Goal: Submit feedback/report problem: Submit feedback/report problem

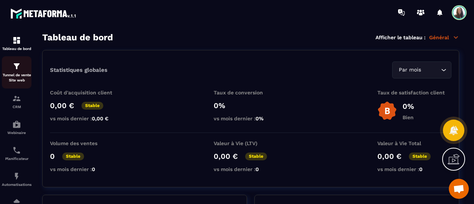
click at [13, 73] on p "Tunnel de vente Site web" at bounding box center [17, 78] width 30 height 10
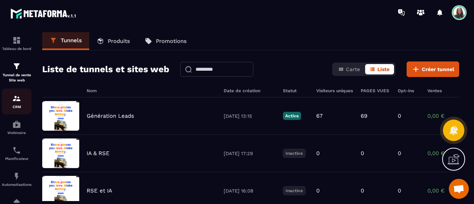
click at [18, 105] on div "CRM" at bounding box center [17, 101] width 30 height 15
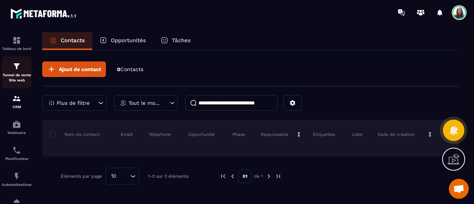
click at [14, 73] on div "Tunnel de vente Site web" at bounding box center [17, 72] width 30 height 21
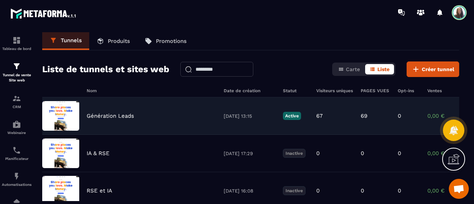
click at [114, 117] on p "Génération Leads" at bounding box center [110, 116] width 47 height 7
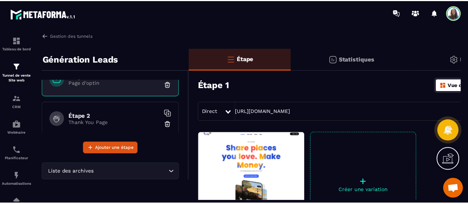
scroll to position [25, 0]
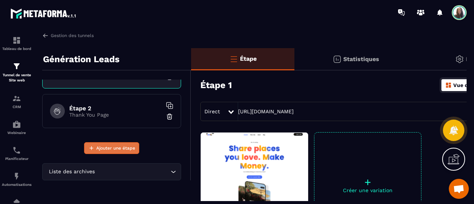
click at [132, 150] on span "Ajouter une étape" at bounding box center [115, 147] width 39 height 7
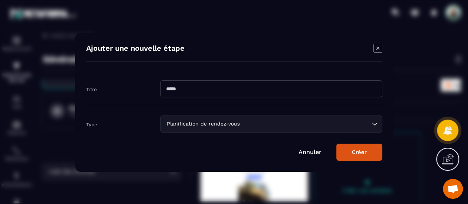
click at [333, 129] on div "Planification de rendez-vous Loading..." at bounding box center [271, 123] width 222 height 17
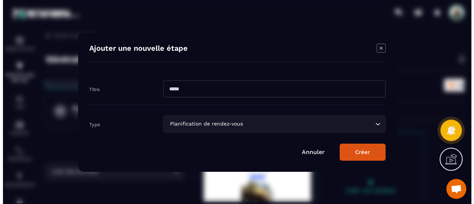
scroll to position [0, 0]
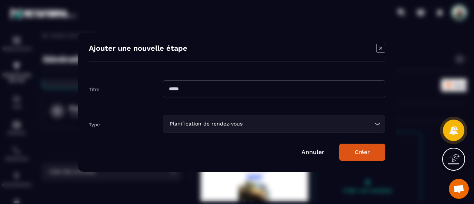
click at [379, 49] on icon "Modal window" at bounding box center [380, 47] width 3 height 3
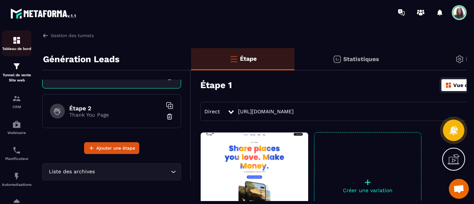
click at [14, 44] on img at bounding box center [16, 40] width 9 height 9
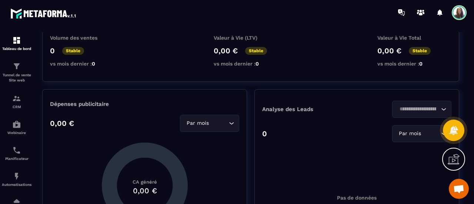
scroll to position [148, 0]
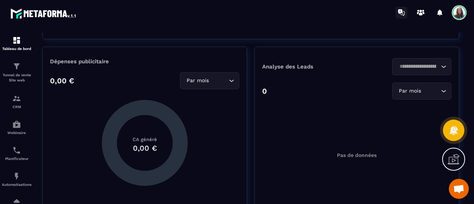
click at [401, 14] on icon at bounding box center [403, 13] width 4 height 5
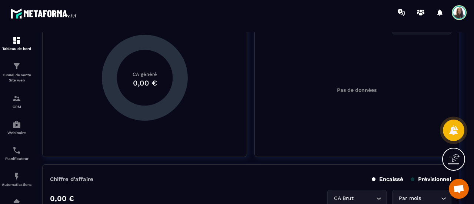
scroll to position [222, 0]
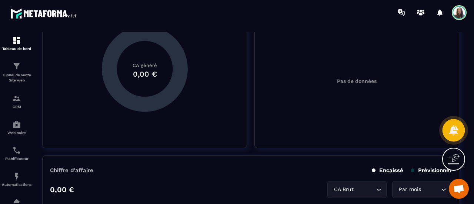
click at [455, 132] on icon at bounding box center [453, 130] width 9 height 10
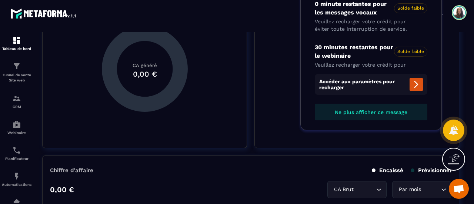
click at [370, 117] on button "Ne plus afficher ce message" at bounding box center [371, 112] width 113 height 17
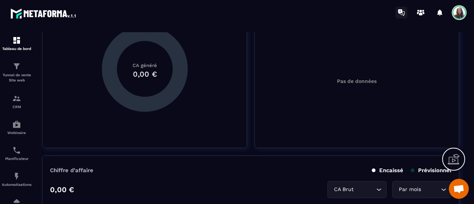
click at [403, 13] on icon at bounding box center [401, 13] width 12 height 12
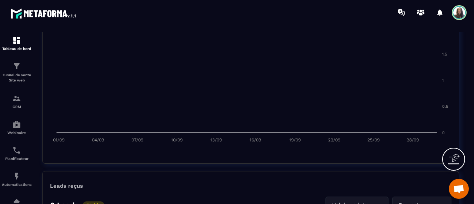
scroll to position [407, 0]
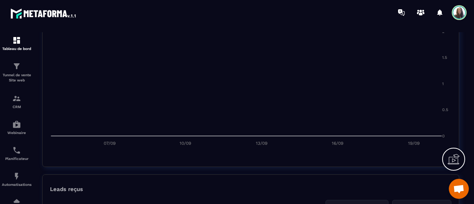
click at [460, 17] on span at bounding box center [459, 12] width 15 height 15
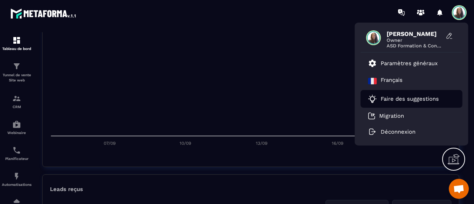
click at [418, 97] on p "Faire des suggestions" at bounding box center [410, 99] width 58 height 7
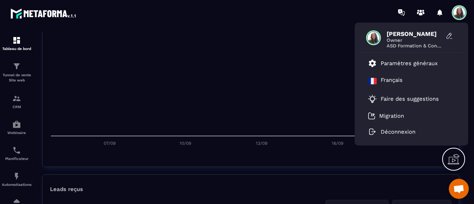
click at [393, 154] on div "2 2 1.5 1.5 1 1 0.5 0.5 0 0 07/09 07/09 10/09 10/09 13/09 13/09 16/09 16/09 19/…" at bounding box center [250, 87] width 401 height 135
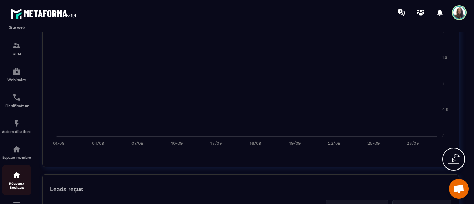
scroll to position [0, 0]
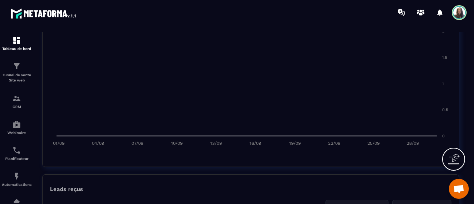
click at [460, 163] on div at bounding box center [453, 159] width 23 height 23
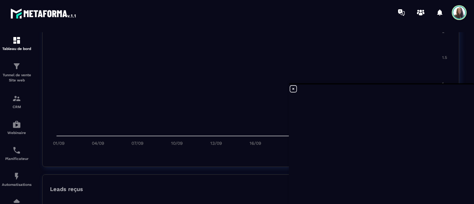
click at [292, 89] on icon at bounding box center [293, 88] width 9 height 9
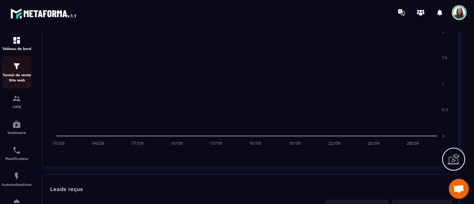
click at [25, 80] on p "Tunnel de vente Site web" at bounding box center [17, 78] width 30 height 10
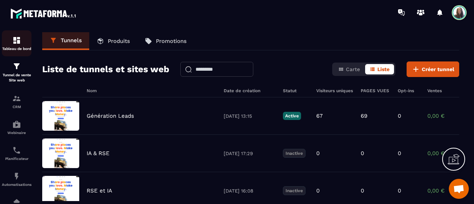
click at [11, 39] on div "Tableau de bord" at bounding box center [17, 43] width 30 height 15
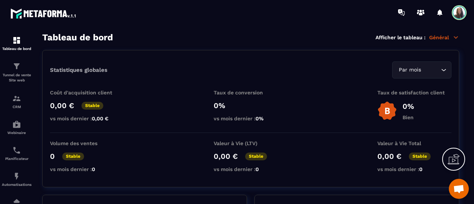
click at [465, 193] on span "Ouvrir le chat" at bounding box center [459, 189] width 20 height 20
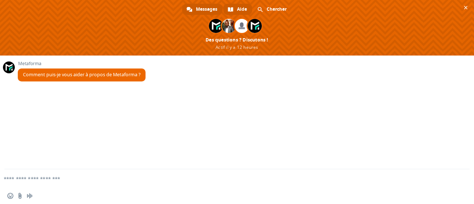
click at [239, 8] on span "Aide" at bounding box center [242, 9] width 10 height 11
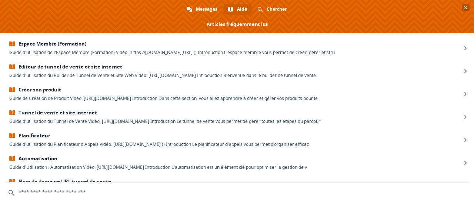
click at [464, 6] on span "Fermer le chat" at bounding box center [466, 8] width 4 height 4
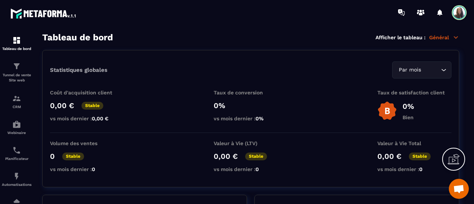
click at [459, 182] on span "Ouvrir le chat" at bounding box center [459, 189] width 20 height 20
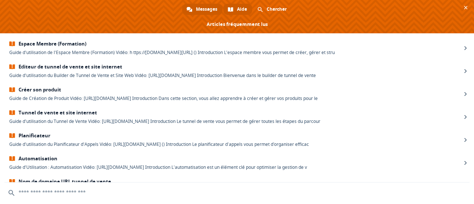
click at [205, 6] on span "Messages" at bounding box center [206, 9] width 21 height 11
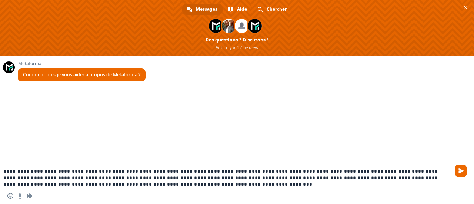
click at [191, 178] on textarea "**********" at bounding box center [225, 178] width 443 height 20
click at [361, 180] on textarea "**********" at bounding box center [225, 178] width 443 height 20
click at [24, 186] on textarea "**********" at bounding box center [225, 178] width 443 height 20
click at [34, 185] on textarea "**********" at bounding box center [225, 178] width 443 height 20
click at [266, 184] on textarea "**********" at bounding box center [225, 178] width 443 height 20
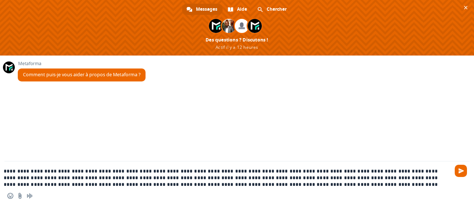
click at [368, 183] on textarea "**********" at bounding box center [225, 178] width 443 height 20
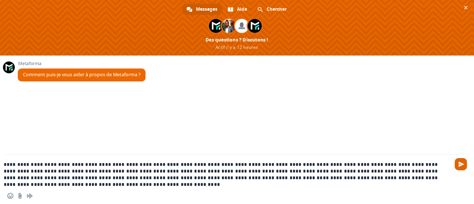
type textarea "**********"
click at [463, 166] on span "Envoyer" at bounding box center [461, 164] width 6 height 6
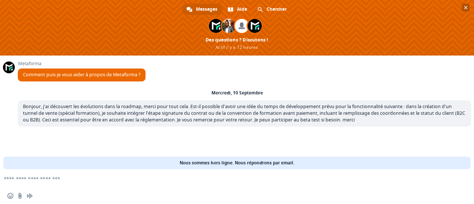
click at [464, 9] on span "Fermer le chat" at bounding box center [466, 8] width 4 height 4
